Goal: Find specific page/section: Find specific page/section

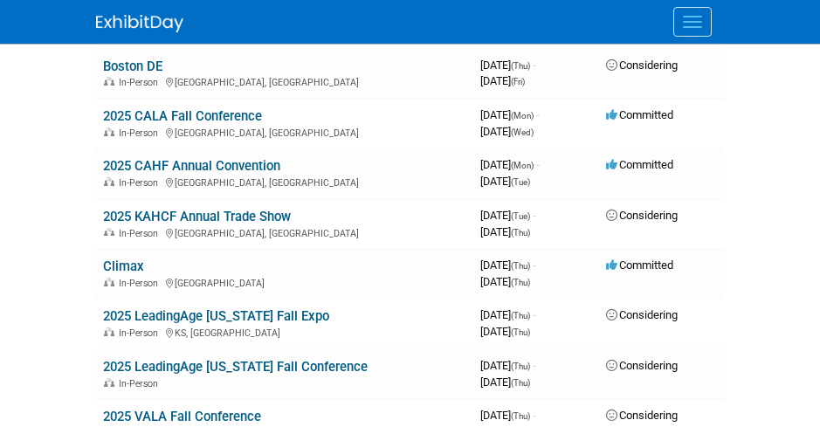
scroll to position [786, 0]
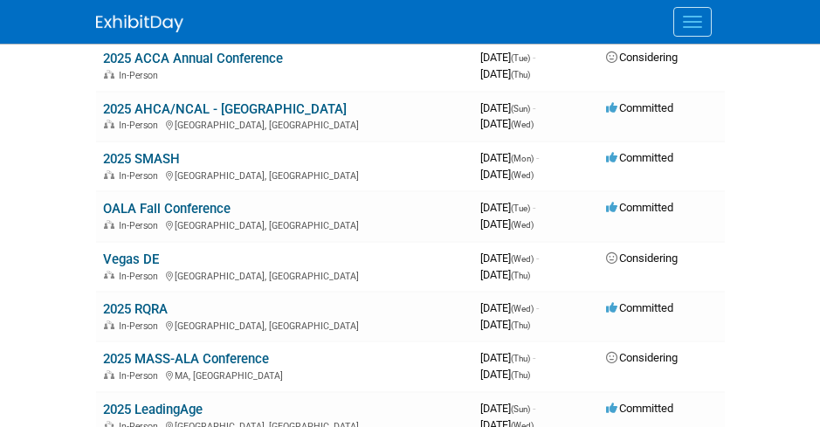
scroll to position [111, 0]
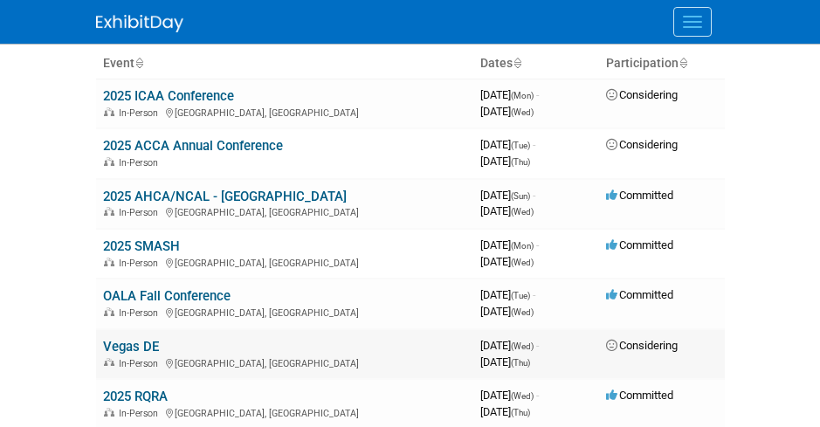
click at [146, 343] on link "Vegas DE" at bounding box center [131, 347] width 56 height 16
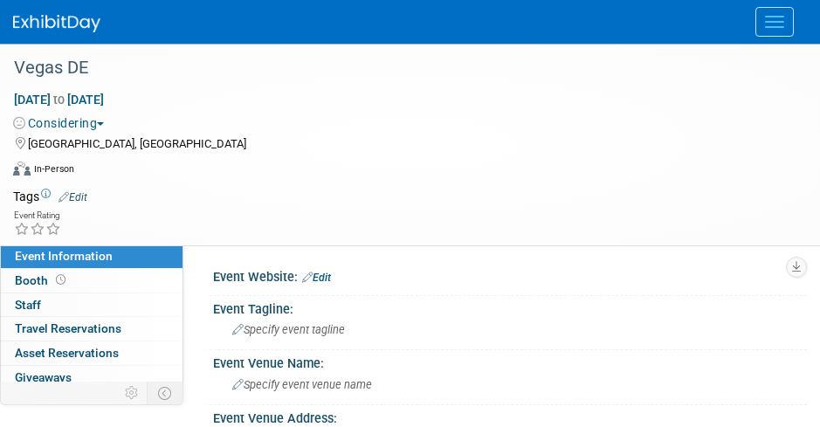
click at [437, 143] on div "[GEOGRAPHIC_DATA], [GEOGRAPHIC_DATA]" at bounding box center [399, 142] width 772 height 21
click at [544, 182] on div "Virtual In-Person Hybrid <img src="https://www.exhibitday.com/Images/Format-Vir…" at bounding box center [405, 172] width 785 height 26
